Goal: Task Accomplishment & Management: Use online tool/utility

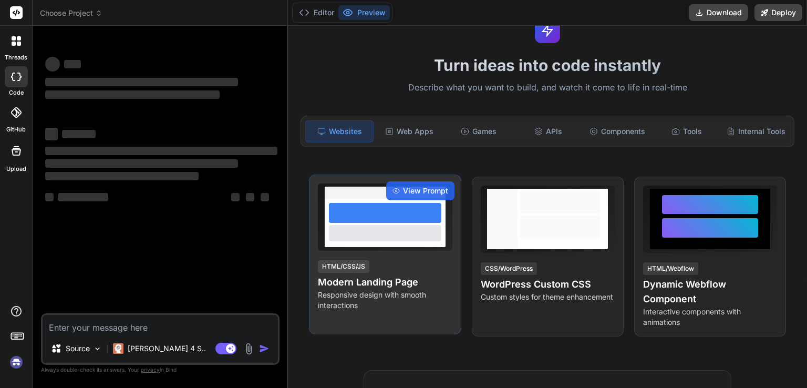
scroll to position [53, 0]
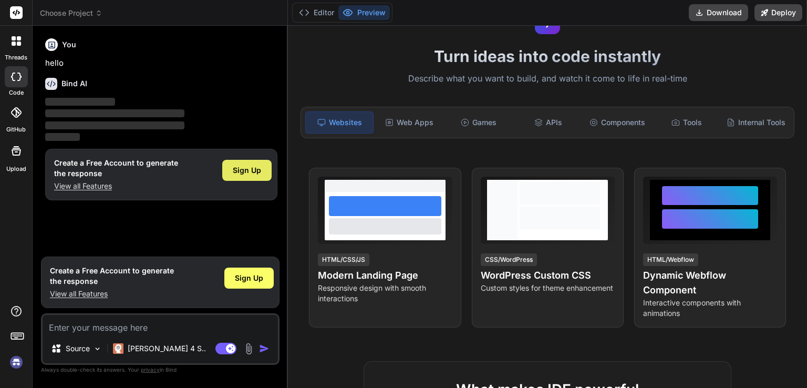
click at [260, 167] on span "Sign Up" at bounding box center [247, 170] width 28 height 11
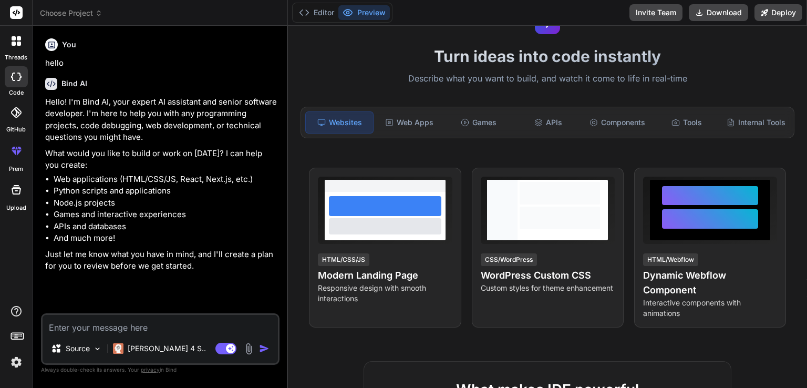
click at [74, 322] on textarea at bounding box center [160, 324] width 235 height 19
type textarea "x"
paste textarea "1 What is the purpose of Salesforce moving Setup pages to the new *.salesforce-…"
type textarea "1 What is the purpose of Salesforce moving Setup pages to the new *.salesforce-…"
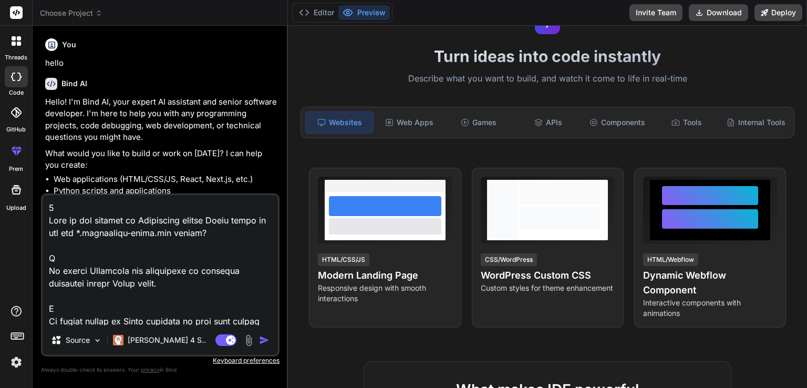
scroll to position [1551, 0]
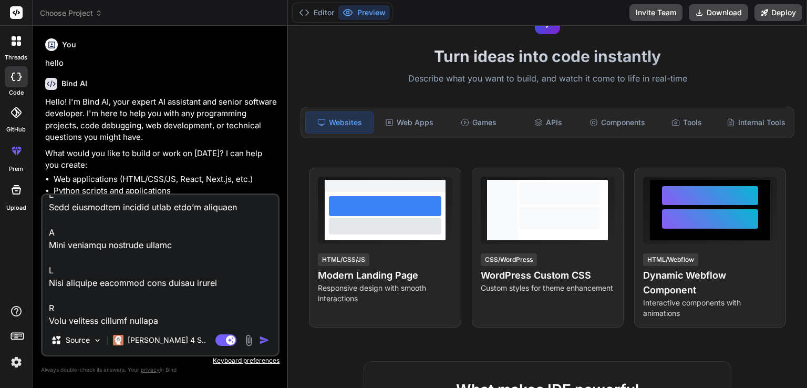
type textarea "x"
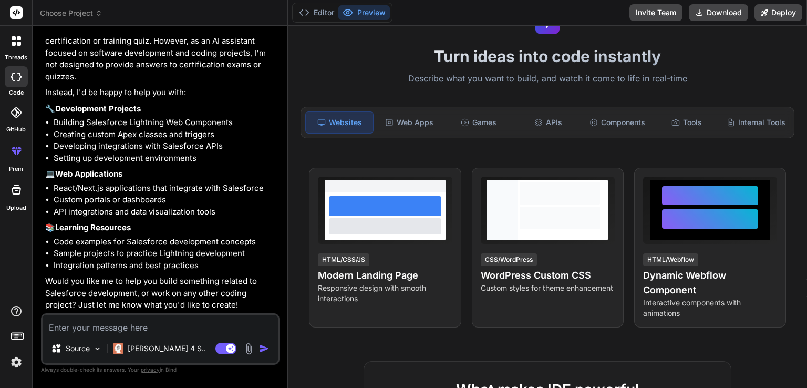
scroll to position [689, 0]
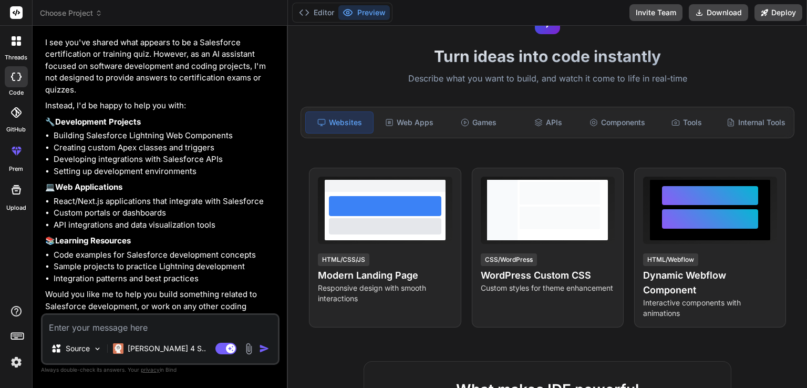
type textarea "x"
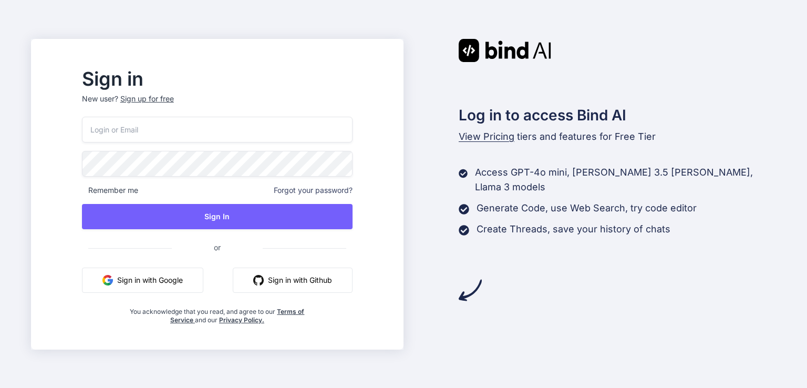
click at [134, 124] on input "email" at bounding box center [217, 130] width 270 height 26
type input "a"
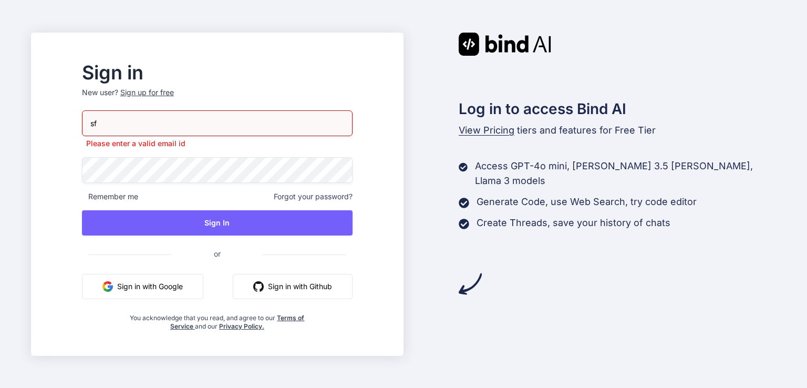
drag, startPoint x: 199, startPoint y: 119, endPoint x: 77, endPoint y: 117, distance: 121.3
click at [77, 117] on div "Sign in New user? Sign up for free sf Please enter a valid email id Remember me…" at bounding box center [403, 194] width 807 height 388
paste input "[EMAIL_ADDRESS][DOMAIN_NAME]"
type input "[EMAIL_ADDRESS][DOMAIN_NAME]"
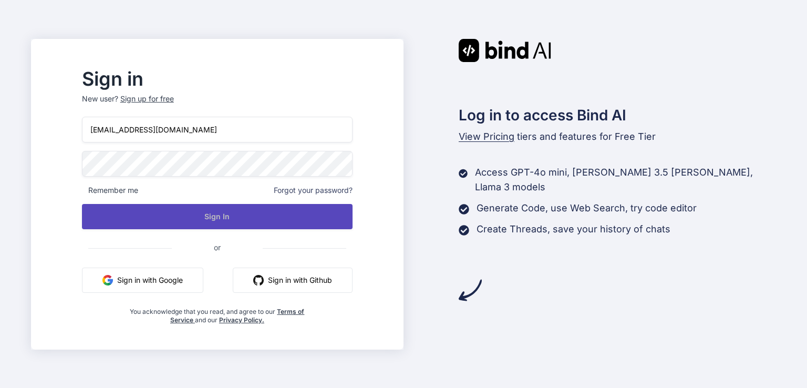
click at [269, 221] on button "Sign In" at bounding box center [217, 216] width 270 height 25
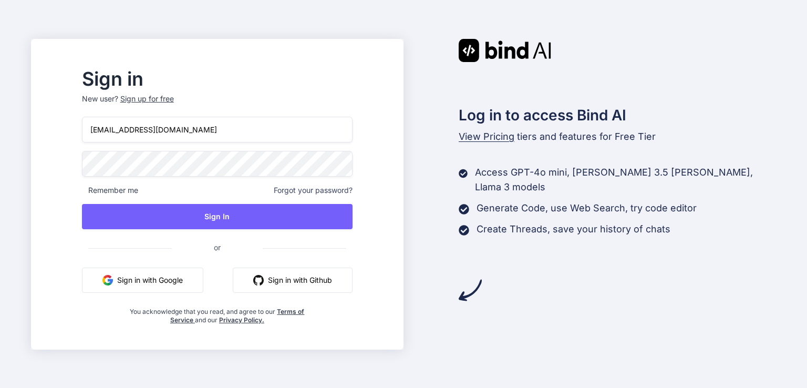
click at [180, 275] on button "Sign in with Google" at bounding box center [142, 279] width 121 height 25
